Goal: Task Accomplishment & Management: Complete application form

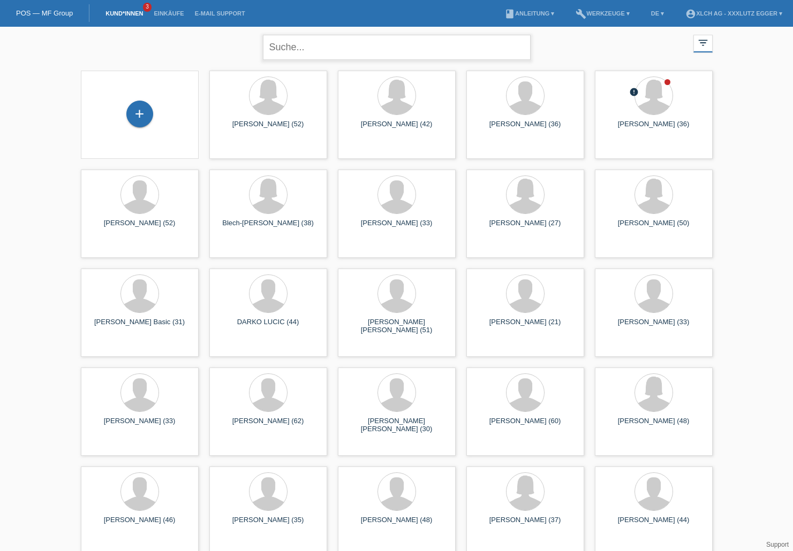
click at [330, 45] on input "text" at bounding box center [397, 47] width 268 height 25
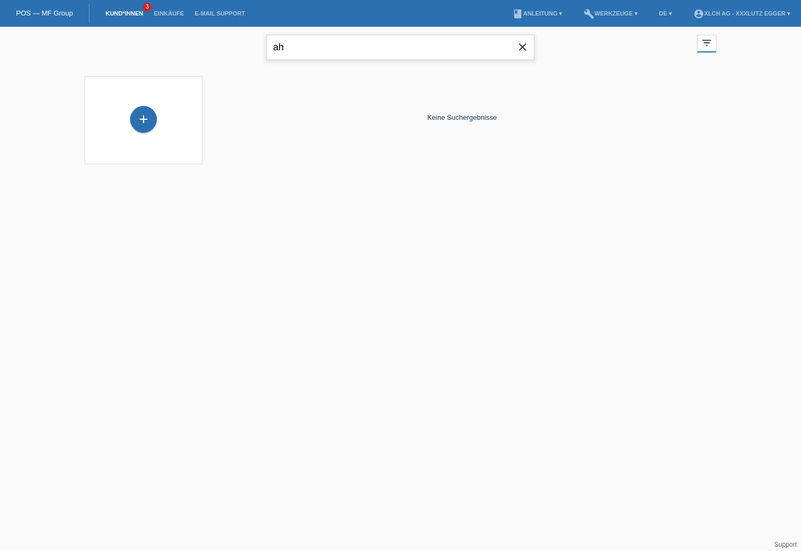
type input "a"
click at [147, 116] on div "+" at bounding box center [143, 119] width 27 height 27
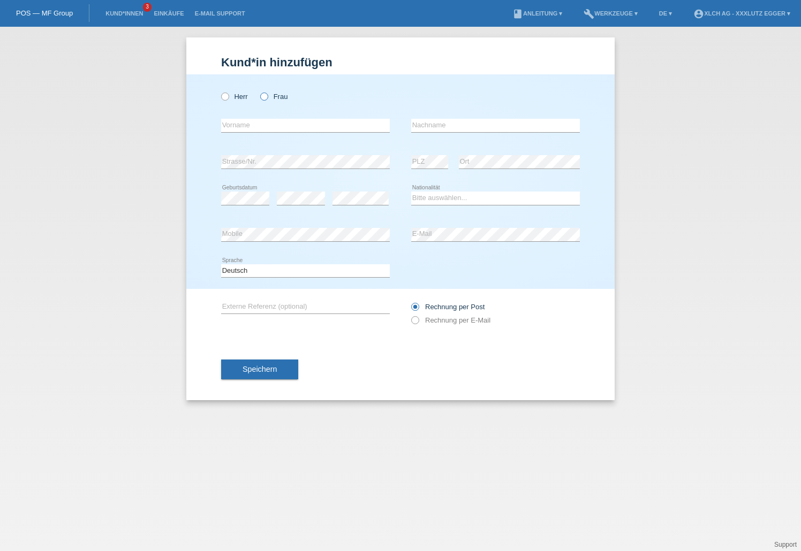
click at [259, 91] on icon at bounding box center [259, 91] width 0 height 0
click at [263, 98] on input "Frau" at bounding box center [263, 96] width 7 height 7
radio input "true"
click at [249, 128] on input "text" at bounding box center [305, 125] width 169 height 13
click at [390, 114] on div "error Vorname error Nachname" at bounding box center [400, 126] width 359 height 36
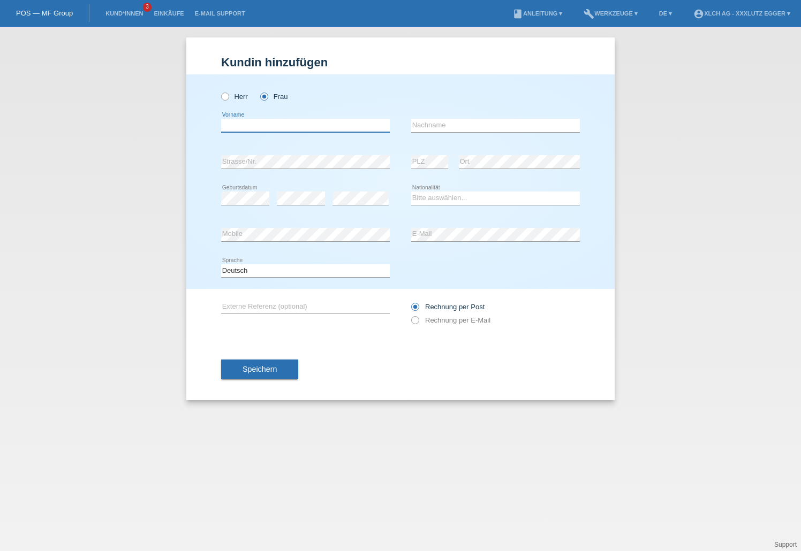
click at [232, 130] on input "text" at bounding box center [305, 125] width 169 height 13
click at [450, 102] on div "Herr Frau" at bounding box center [400, 90] width 359 height 33
click at [291, 126] on input "text" at bounding box center [305, 125] width 169 height 13
type input "Minire"
type input "Ahmetaj"
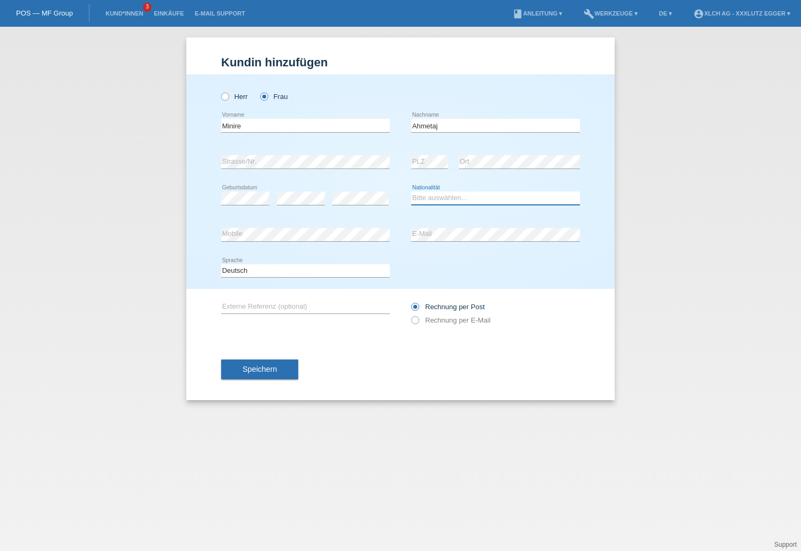
click at [428, 198] on select "Bitte auswählen... Schweiz Deutschland Liechtenstein Österreich ------------ Af…" at bounding box center [495, 198] width 169 height 13
select select "CH"
click at [411, 192] on select "Bitte auswählen... Schweiz Deutschland Liechtenstein Österreich ------------ Af…" at bounding box center [495, 198] width 169 height 13
click at [274, 369] on span "Speichern" at bounding box center [260, 369] width 34 height 9
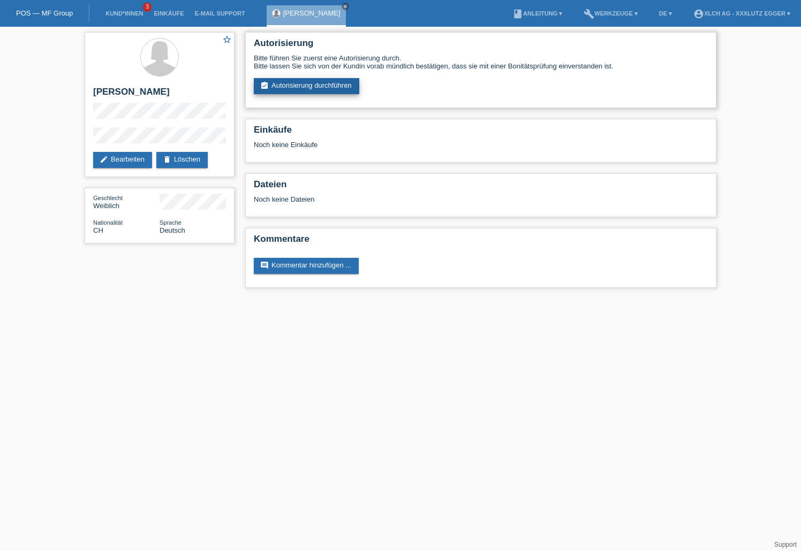
click at [337, 87] on link "assignment_turned_in Autorisierung durchführen" at bounding box center [306, 86] width 105 height 16
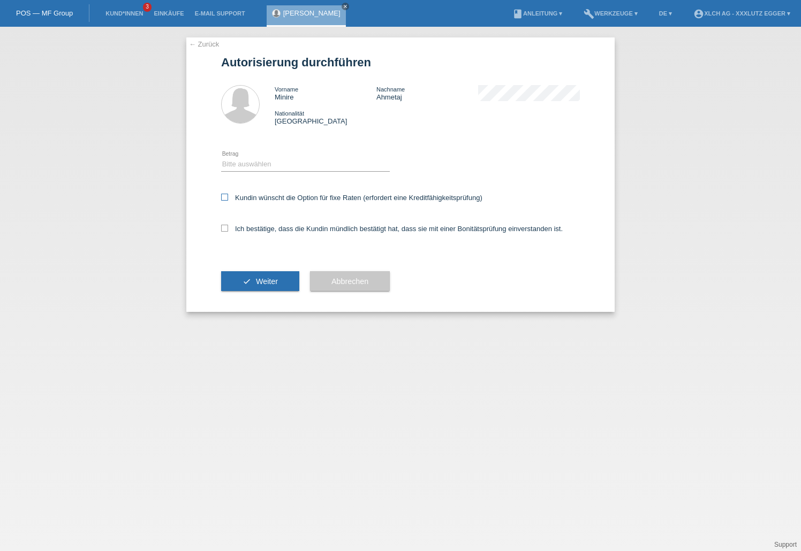
click at [224, 196] on icon at bounding box center [224, 197] width 7 height 7
click at [224, 196] on input "Kundin wünscht die Option für fixe Raten (erfordert eine Kreditfähigkeitsprüfun…" at bounding box center [224, 197] width 7 height 7
checkbox input "true"
click at [221, 231] on icon at bounding box center [224, 228] width 7 height 7
click at [221, 231] on input "Ich bestätige, dass die Kundin mündlich bestätigt hat, dass sie mit einer Bonit…" at bounding box center [224, 228] width 7 height 7
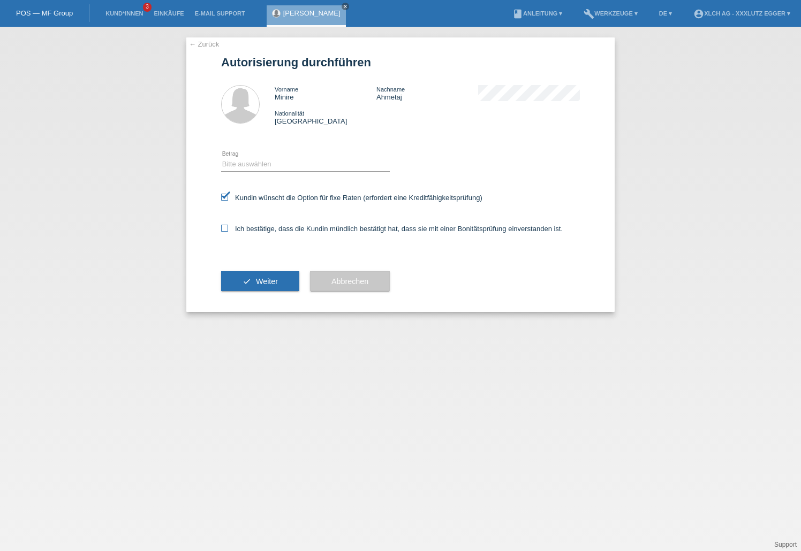
checkbox input "true"
click at [265, 288] on button "check Weiter" at bounding box center [260, 281] width 78 height 20
click at [282, 159] on select "Bitte auswählen CHF 1.00 - CHF 499.00 CHF 500.00 - CHF 1'999.00 CHF 2'000.00 - …" at bounding box center [305, 164] width 169 height 13
select select "3"
click at [221, 158] on select "Bitte auswählen CHF 1.00 - CHF 499.00 CHF 500.00 - CHF 1'999.00 CHF 2'000.00 - …" at bounding box center [305, 164] width 169 height 13
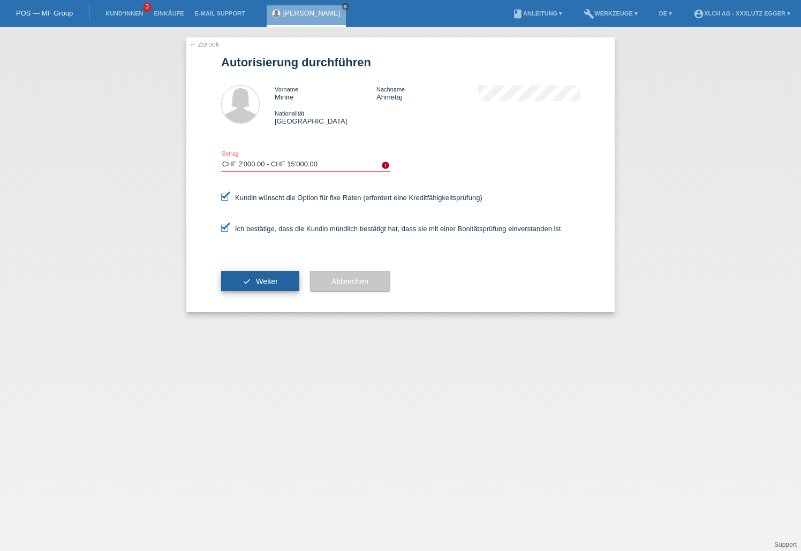
click at [252, 281] on button "check Weiter" at bounding box center [260, 281] width 78 height 20
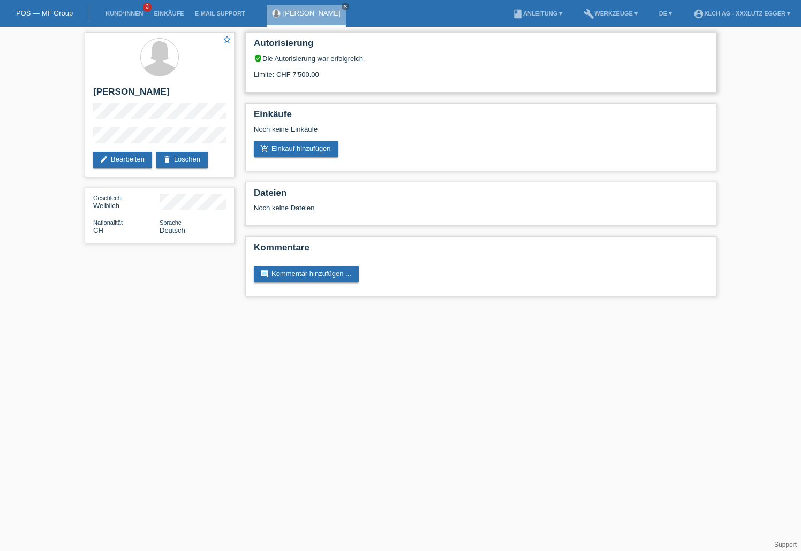
click at [304, 72] on div "Limite: CHF 7'500.00" at bounding box center [481, 71] width 454 height 16
click at [336, 75] on div "Limite: CHF 7'500.00" at bounding box center [481, 71] width 454 height 16
click at [312, 153] on link "add_shopping_cart Einkauf hinzufügen" at bounding box center [296, 149] width 85 height 16
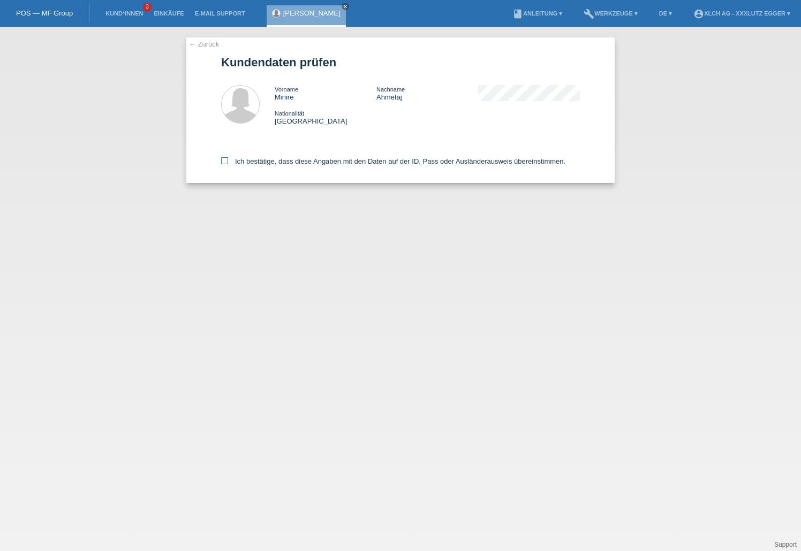
click at [222, 162] on icon at bounding box center [224, 160] width 7 height 7
click at [222, 162] on input "Ich bestätige, dass diese Angaben mit den Daten auf der ID, Pass oder Ausländer…" at bounding box center [224, 160] width 7 height 7
checkbox input "true"
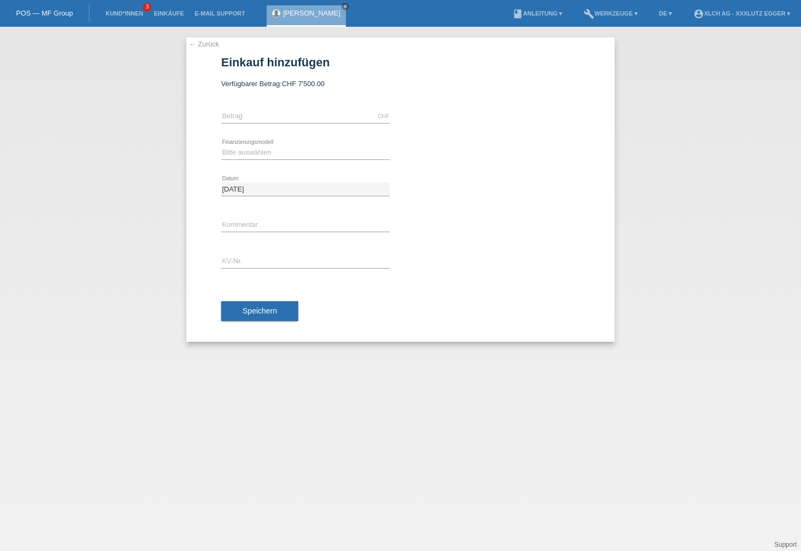
click at [342, 124] on div "CHF error Betrag" at bounding box center [305, 117] width 169 height 36
click at [343, 118] on input "text" at bounding box center [305, 116] width 169 height 13
type input "5102.25"
click at [313, 150] on select "Bitte auswählen Kauf auf Rechnung mit Teilzahlungsoption Fixe Raten - Zinsübern…" at bounding box center [305, 152] width 169 height 13
select select "109"
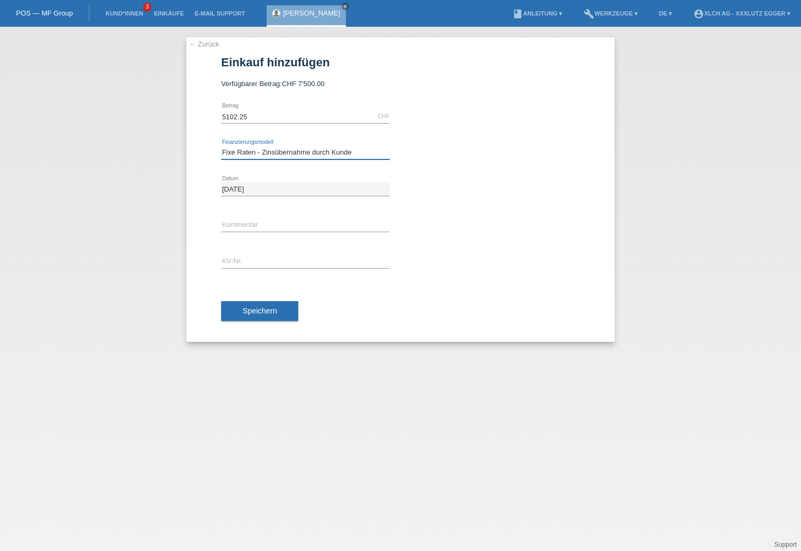
click at [221, 146] on select "Bitte auswählen Kauf auf Rechnung mit Teilzahlungsoption Fixe Raten - Zinsübern…" at bounding box center [305, 152] width 169 height 13
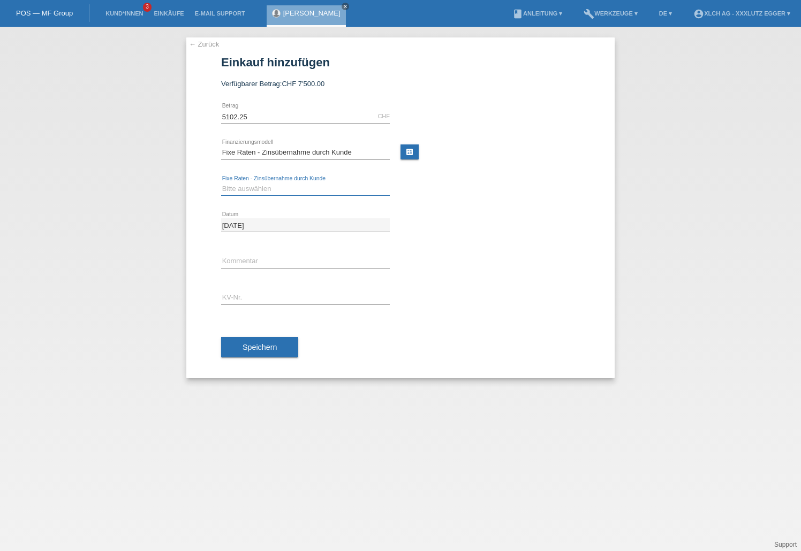
click at [264, 191] on select "Bitte auswählen 6 Raten 12 Raten 24 Raten 36 Raten" at bounding box center [305, 189] width 169 height 13
select select "316"
click at [221, 183] on select "Bitte auswählen 6 Raten 12 Raten 24 Raten 36 Raten" at bounding box center [305, 189] width 169 height 13
click at [259, 262] on input "text" at bounding box center [305, 261] width 169 height 13
click at [267, 292] on input "text" at bounding box center [305, 297] width 169 height 13
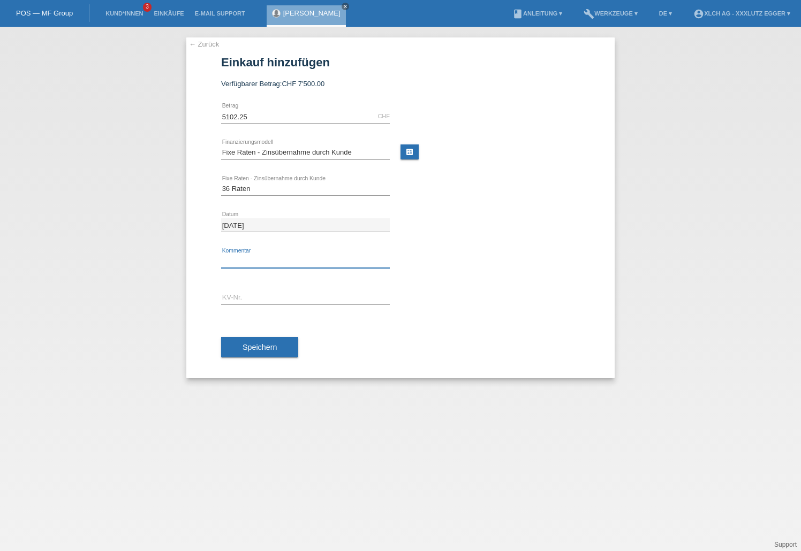
click at [268, 262] on input "text" at bounding box center [305, 261] width 169 height 13
type input "Bitte KD Feedback per Mail wenn Kredit akzeptiert ist"
click at [260, 300] on input "text" at bounding box center [305, 297] width 169 height 13
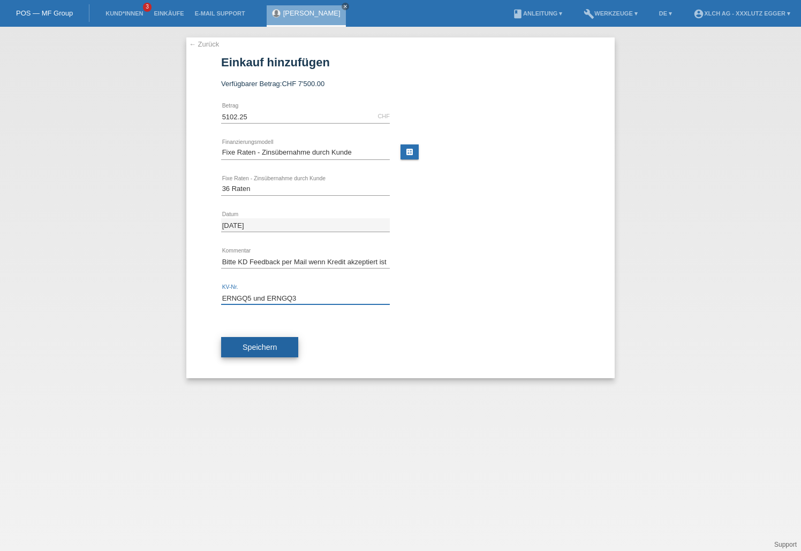
type input "ERNGQ5 und ERNGQ3"
click at [272, 346] on span "Speichern" at bounding box center [260, 347] width 34 height 9
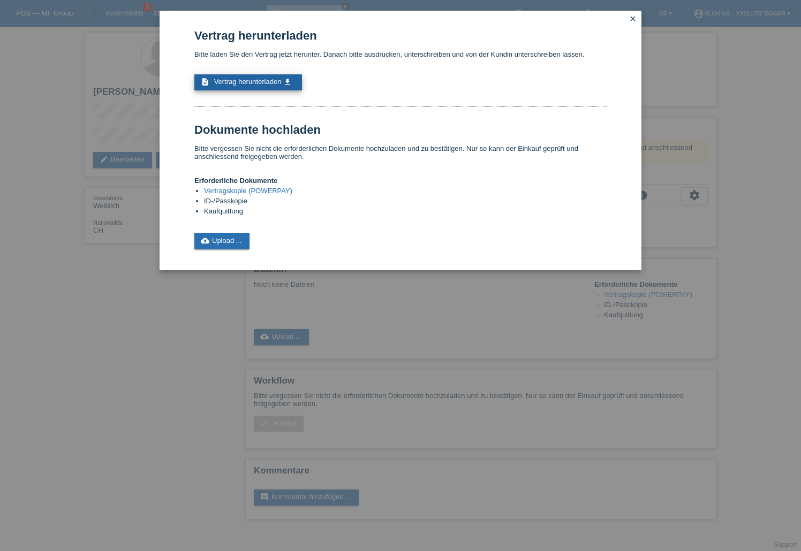
click at [263, 85] on span "Vertrag herunterladen" at bounding box center [247, 82] width 67 height 8
click at [631, 17] on icon "close" at bounding box center [633, 18] width 9 height 9
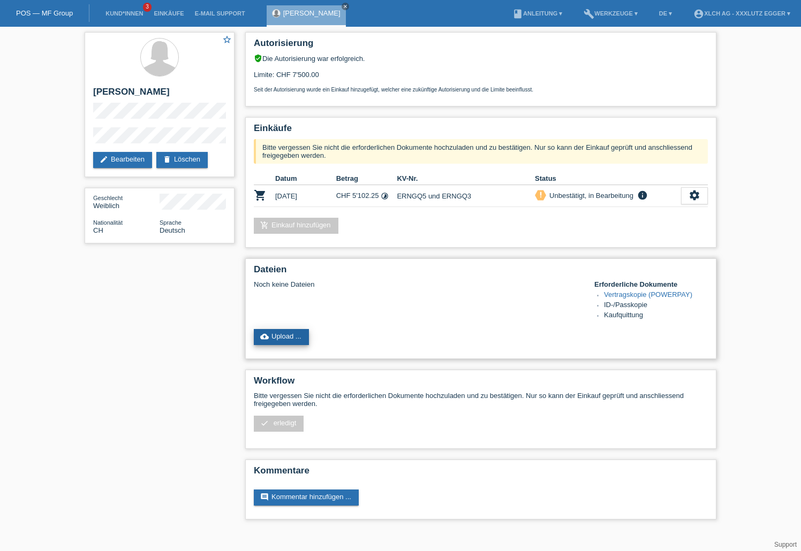
click at [294, 343] on link "cloud_upload Upload ..." at bounding box center [281, 337] width 55 height 16
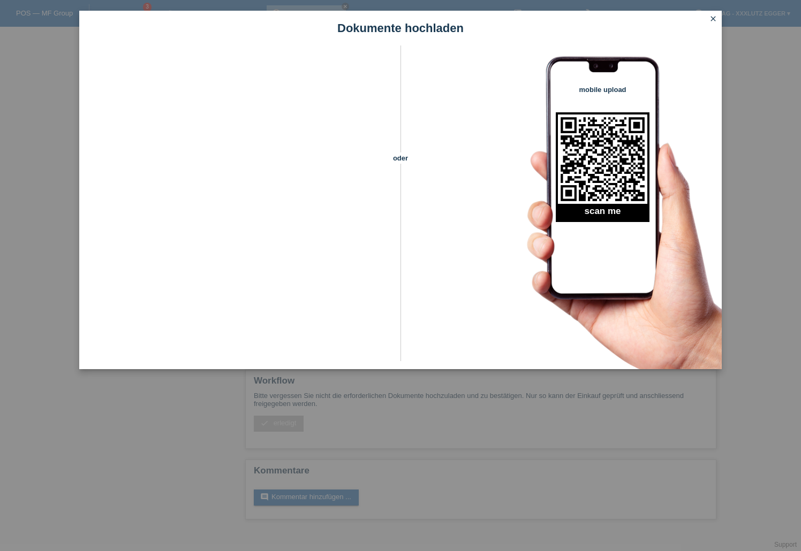
click at [714, 22] on icon "close" at bounding box center [713, 18] width 9 height 9
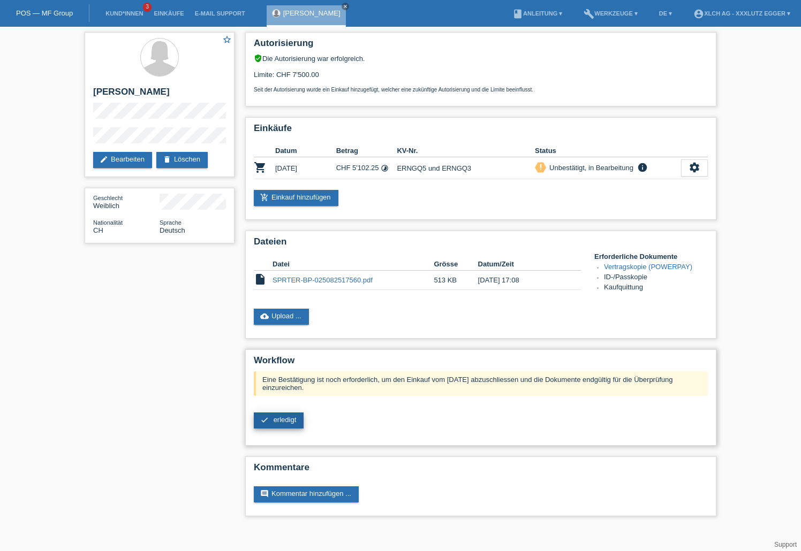
click at [275, 420] on span "erledigt" at bounding box center [285, 420] width 23 height 8
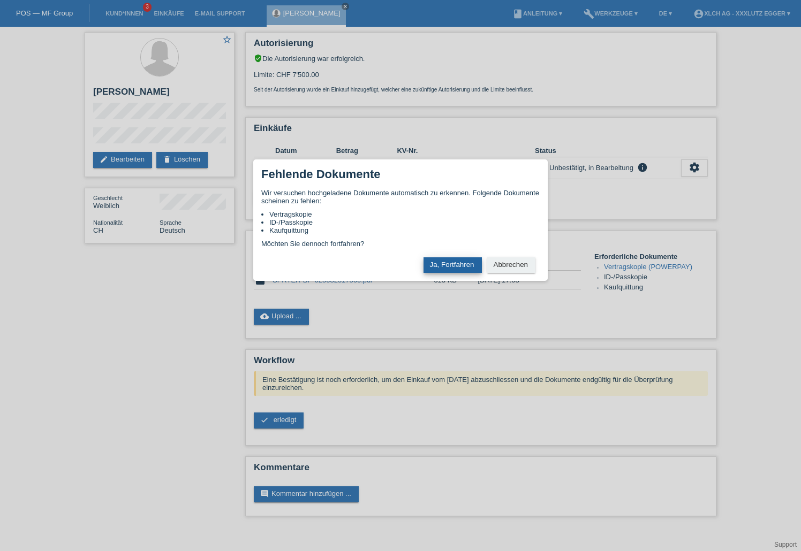
click at [445, 258] on button "Ja, Fortfahren" at bounding box center [452, 266] width 58 height 16
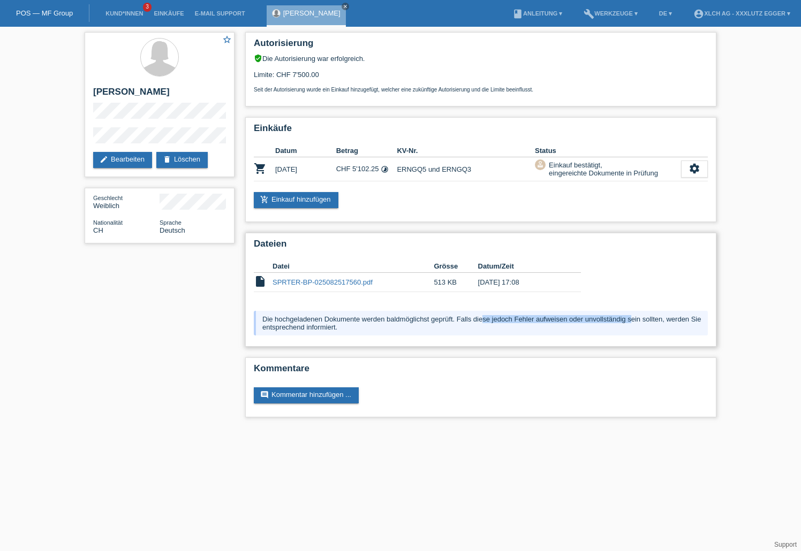
drag, startPoint x: 402, startPoint y: 318, endPoint x: 540, endPoint y: 315, distance: 138.2
click at [540, 315] on div "Die hochgeladenen Dokumente werden baldmöglichst geprüft. Falls diese jedoch Fe…" at bounding box center [481, 323] width 454 height 25
click at [571, 319] on div "Die hochgeladenen Dokumente werden baldmöglichst geprüft. Falls diese jedoch Fe…" at bounding box center [481, 323] width 454 height 25
click at [705, 11] on link "account_circle XLCH AG - XXXLutz Egger ▾" at bounding box center [742, 13] width 108 height 6
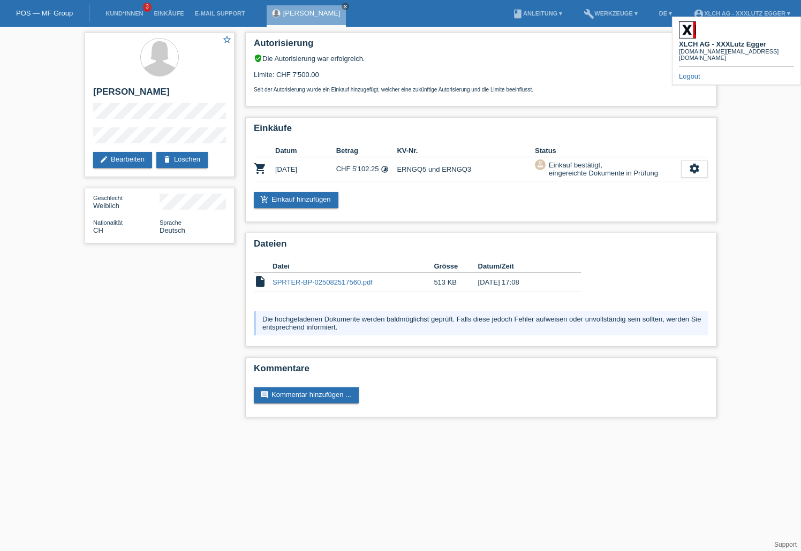
click at [691, 72] on link "Logout" at bounding box center [689, 76] width 21 height 8
